Goal: Task Accomplishment & Management: Manage account settings

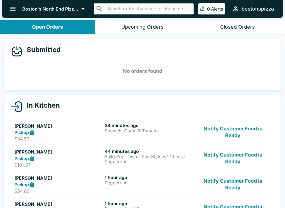
scroll to position [57, 0]
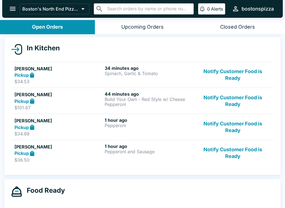
click at [236, 155] on button "Notify Customer Food is Ready" at bounding box center [232, 153] width 75 height 19
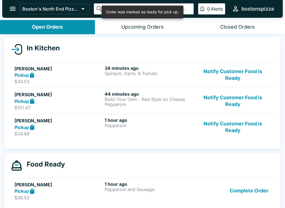
click at [229, 133] on button "Notify Customer Food is Ready" at bounding box center [232, 126] width 75 height 19
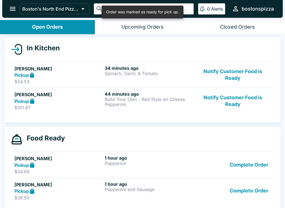
click at [253, 193] on button "Complete Order" at bounding box center [248, 190] width 43 height 19
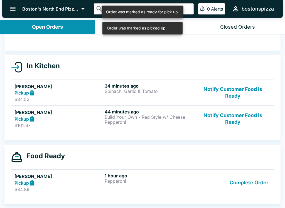
click at [241, 185] on button "Complete Order" at bounding box center [248, 182] width 43 height 19
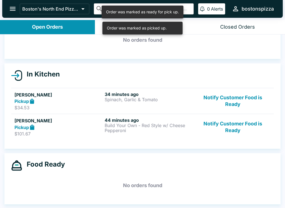
click at [235, 132] on button "Notify Customer Food is Ready" at bounding box center [232, 126] width 75 height 19
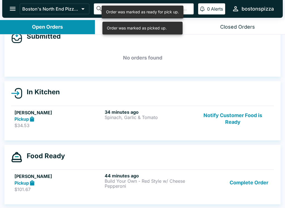
click at [239, 183] on button "Complete Order" at bounding box center [248, 182] width 43 height 19
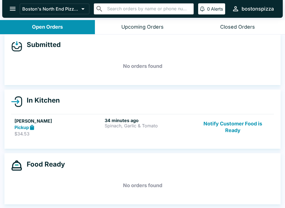
click at [238, 127] on button "Notify Customer Food is Ready" at bounding box center [232, 127] width 75 height 19
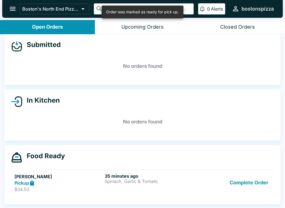
click at [255, 183] on button "Complete Order" at bounding box center [248, 182] width 43 height 19
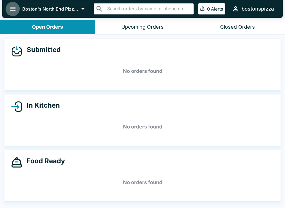
click at [13, 6] on icon "open drawer" at bounding box center [13, 9] width 8 height 8
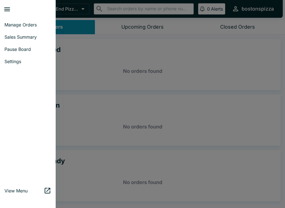
click at [34, 26] on span "Manage Orders" at bounding box center [27, 25] width 47 height 6
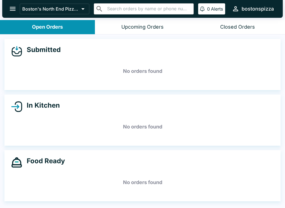
click at [11, 6] on icon "open drawer" at bounding box center [13, 9] width 8 height 8
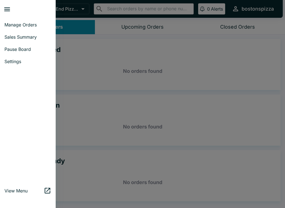
click at [30, 38] on span "Sales Summary" at bounding box center [27, 37] width 47 height 6
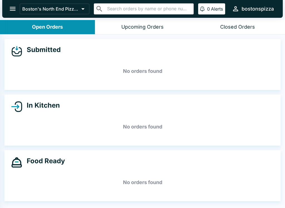
select select "03:00"
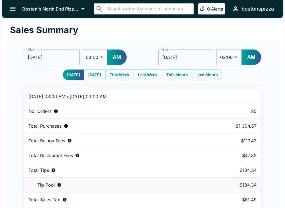
click at [10, 5] on icon "open drawer" at bounding box center [13, 9] width 8 height 8
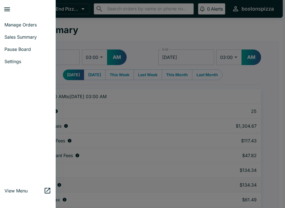
click at [20, 30] on link "Manage Orders" at bounding box center [28, 25] width 56 height 12
